Goal: Task Accomplishment & Management: Use online tool/utility

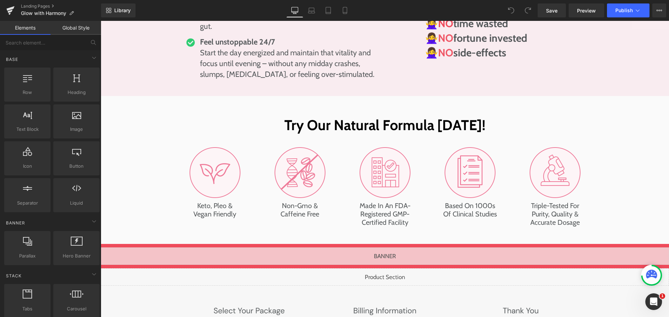
scroll to position [3552, 0]
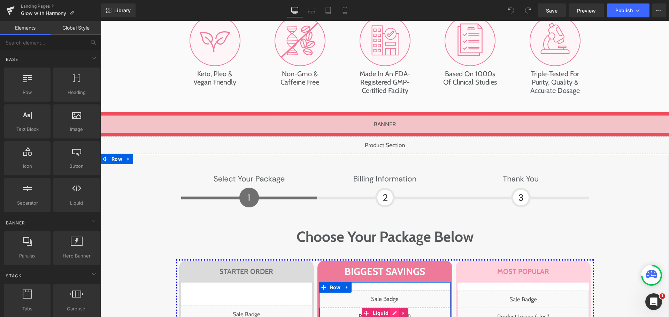
click at [390, 308] on div "Liquid" at bounding box center [384, 316] width 131 height 17
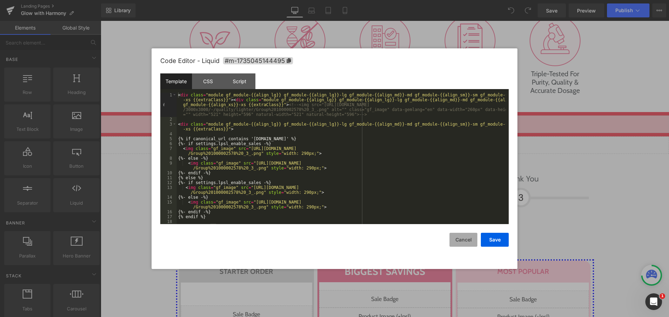
click at [459, 238] on button "Cancel" at bounding box center [463, 240] width 28 height 14
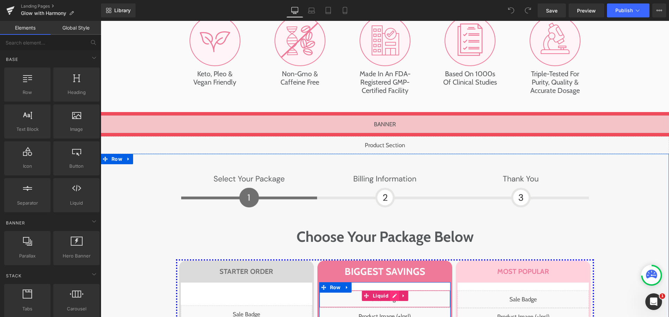
click at [389, 290] on div "Liquid" at bounding box center [384, 298] width 131 height 17
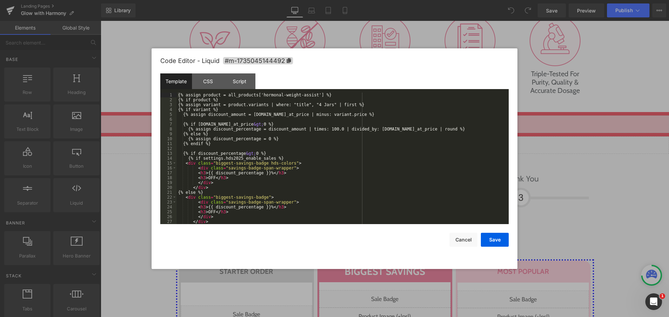
click at [319, 157] on div "{% assign product = all_products['hormonal-weight-assist'] %} {% if product %} …" at bounding box center [341, 163] width 329 height 141
click at [257, 94] on div "{% assign product = all_products['hormonal-weight-assist'] %} {% if product %} …" at bounding box center [341, 163] width 329 height 141
click at [305, 97] on div "{% assign product = all_products['hormonal-weight-assist'] %} {% if product %} …" at bounding box center [341, 163] width 329 height 141
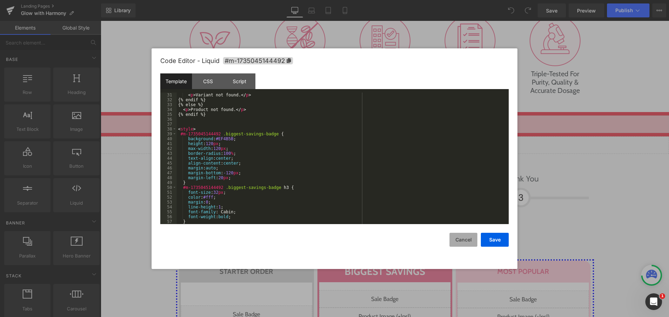
click at [464, 240] on button "Cancel" at bounding box center [463, 240] width 28 height 14
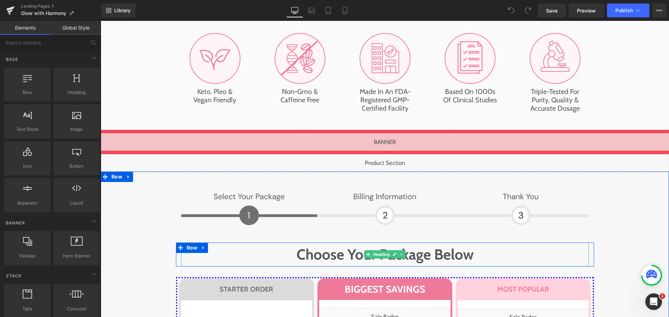
scroll to position [3518, 0]
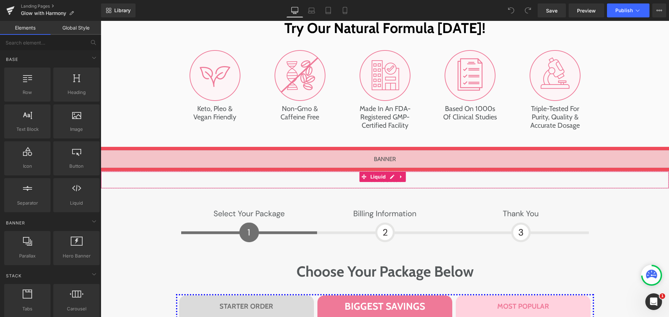
click at [391, 171] on div "Liquid" at bounding box center [385, 179] width 568 height 17
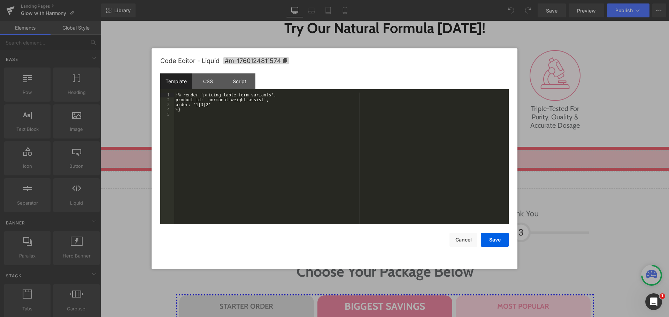
click at [362, 139] on div "{% render 'pricing-table-form-variants', product_id: 'hormonal-weight-assist', …" at bounding box center [341, 163] width 334 height 141
drag, startPoint x: 463, startPoint y: 242, endPoint x: 398, endPoint y: 170, distance: 96.7
click at [463, 242] on button "Cancel" at bounding box center [463, 240] width 28 height 14
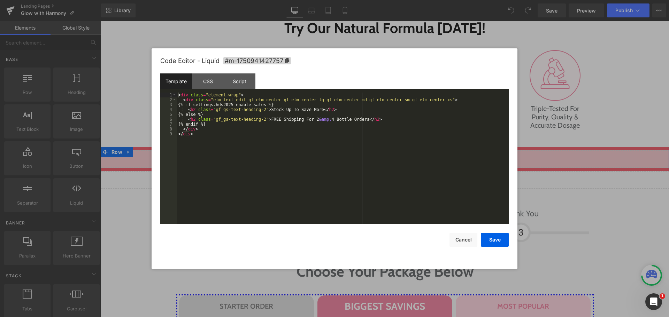
click at [391, 150] on div "Liquid" at bounding box center [385, 158] width 568 height 17
click at [458, 240] on button "Cancel" at bounding box center [463, 240] width 28 height 14
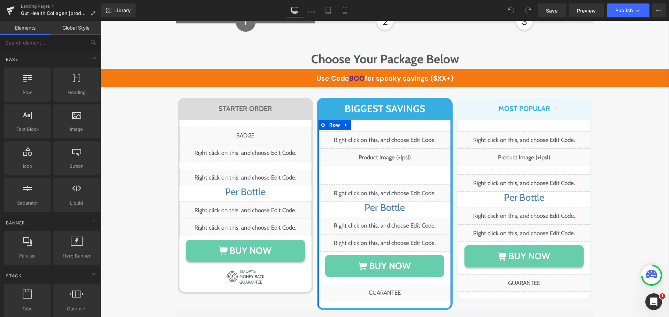
scroll to position [4040, 0]
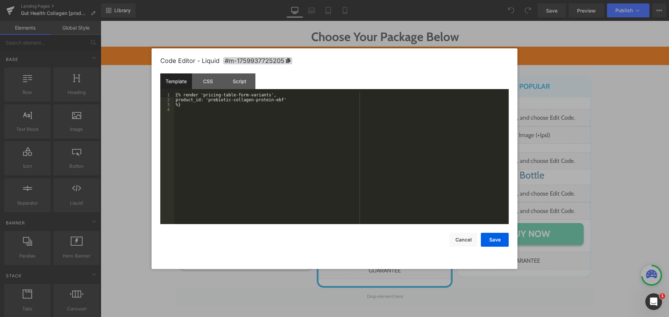
drag, startPoint x: 211, startPoint y: 99, endPoint x: 282, endPoint y: 98, distance: 71.1
click at [282, 98] on div "{% render 'pricing-table-form-variants', product_id: 'prebiotic-collagen-protei…" at bounding box center [341, 163] width 334 height 141
click at [260, 115] on div "{% render 'pricing-table-form-variants', product_id: 'prebiotic-collagen-protei…" at bounding box center [341, 163] width 334 height 141
drag, startPoint x: 210, startPoint y: 101, endPoint x: 278, endPoint y: 98, distance: 68.0
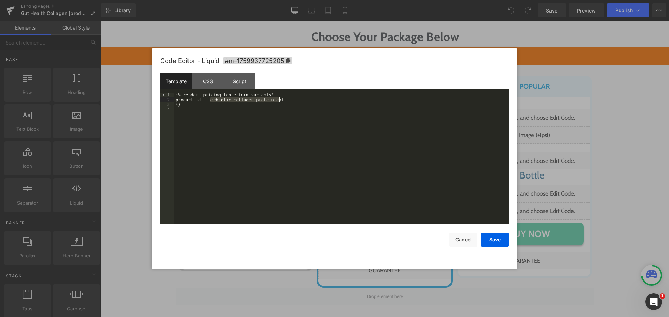
click at [278, 98] on div "{% render 'pricing-table-form-variants', product_id: 'prebiotic-collagen-protei…" at bounding box center [341, 163] width 334 height 141
